Goal: Information Seeking & Learning: Learn about a topic

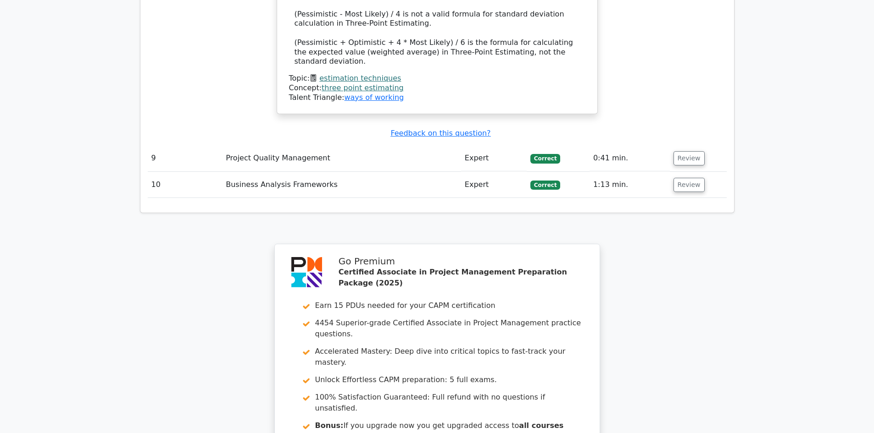
scroll to position [3933, 0]
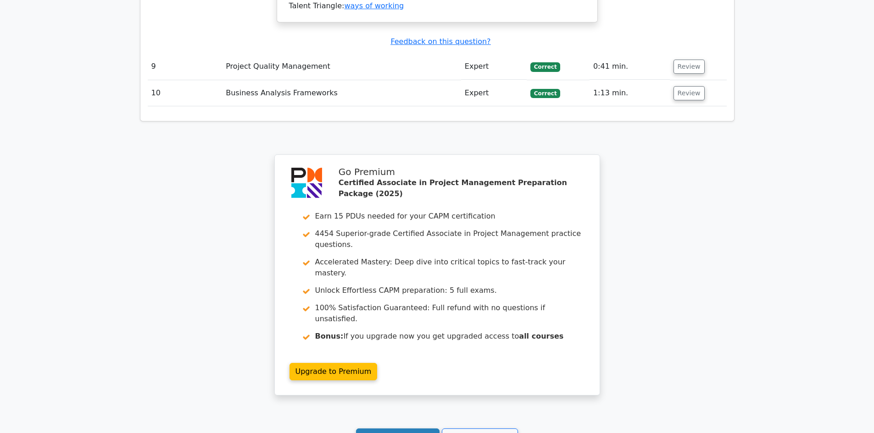
click at [411, 429] on link "Continue practicing" at bounding box center [398, 437] width 84 height 17
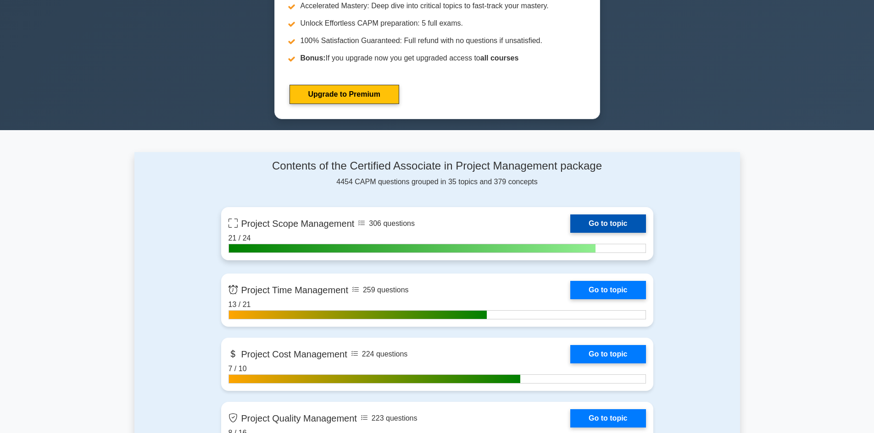
scroll to position [504, 0]
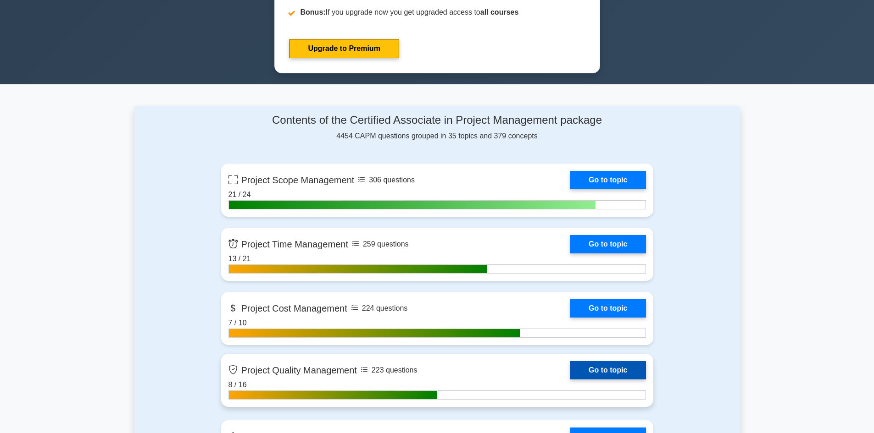
click at [603, 373] on link "Go to topic" at bounding box center [607, 370] width 75 height 18
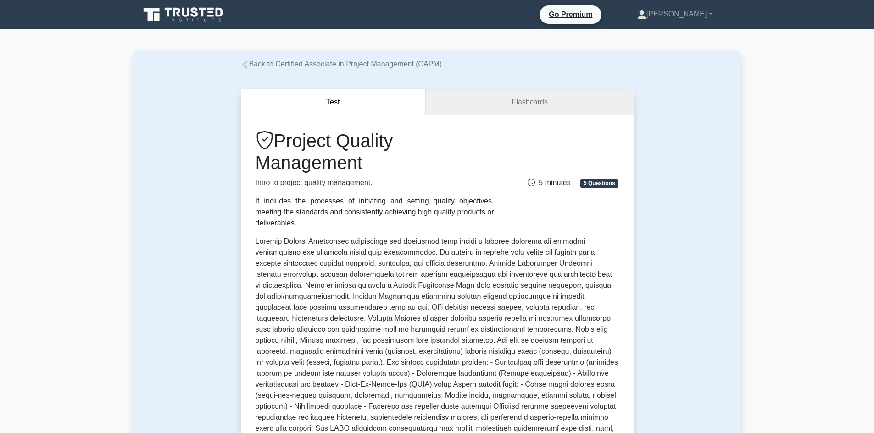
click at [534, 102] on link "Flashcards" at bounding box center [529, 102] width 207 height 26
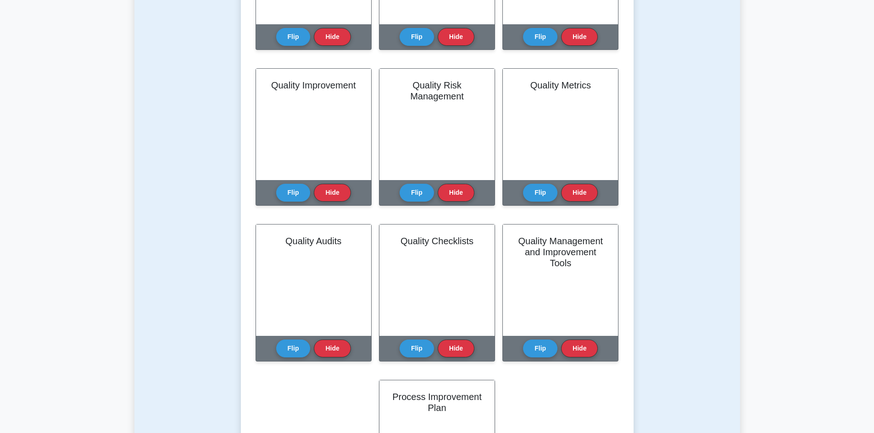
scroll to position [183, 0]
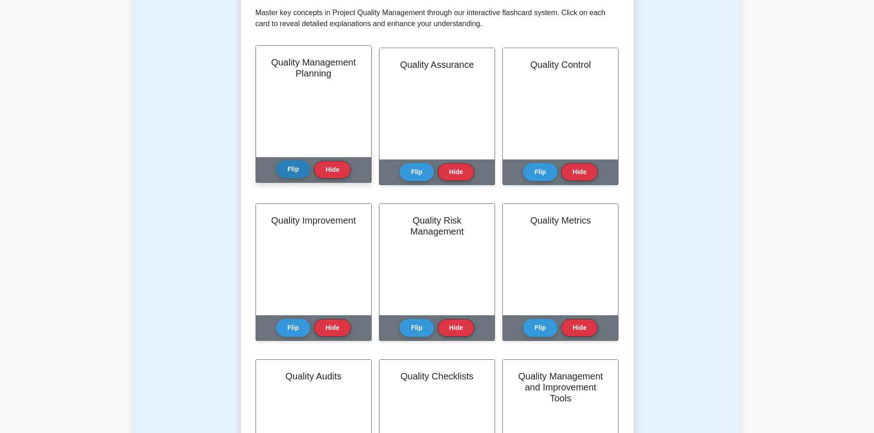
click at [283, 176] on button "Flip" at bounding box center [293, 170] width 34 height 18
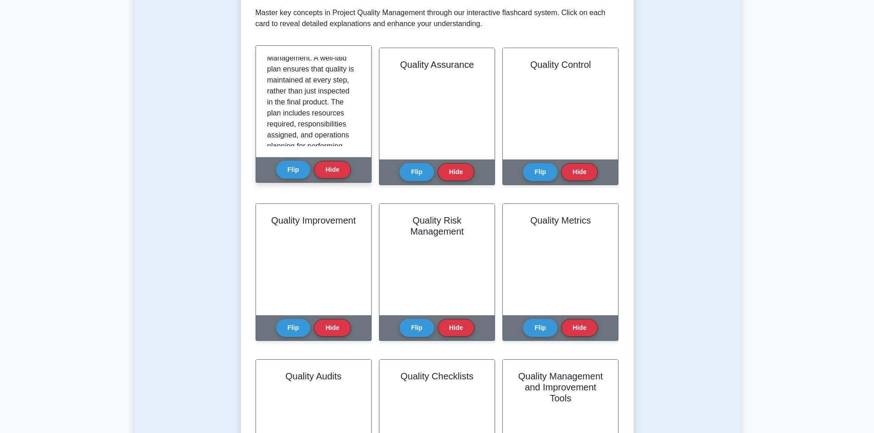
scroll to position [171, 0]
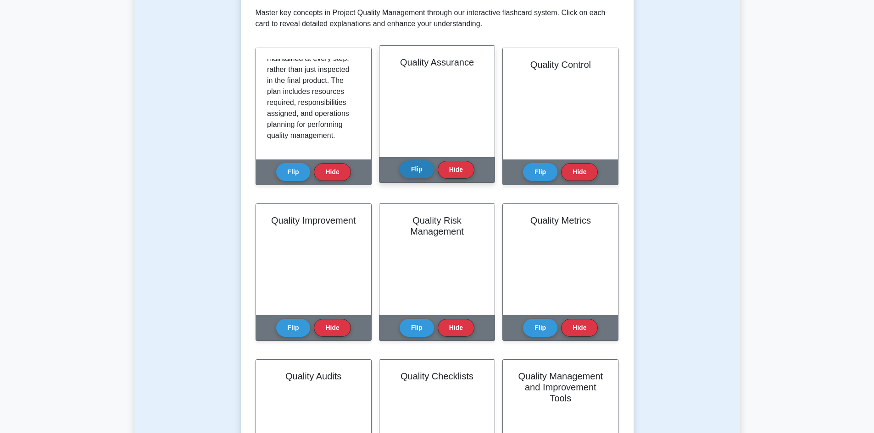
click at [415, 169] on button "Flip" at bounding box center [416, 170] width 34 height 18
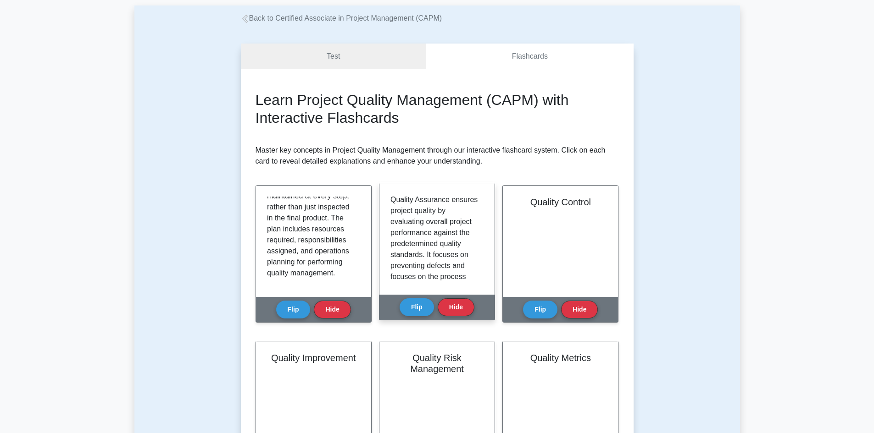
scroll to position [92, 0]
